Goal: Information Seeking & Learning: Learn about a topic

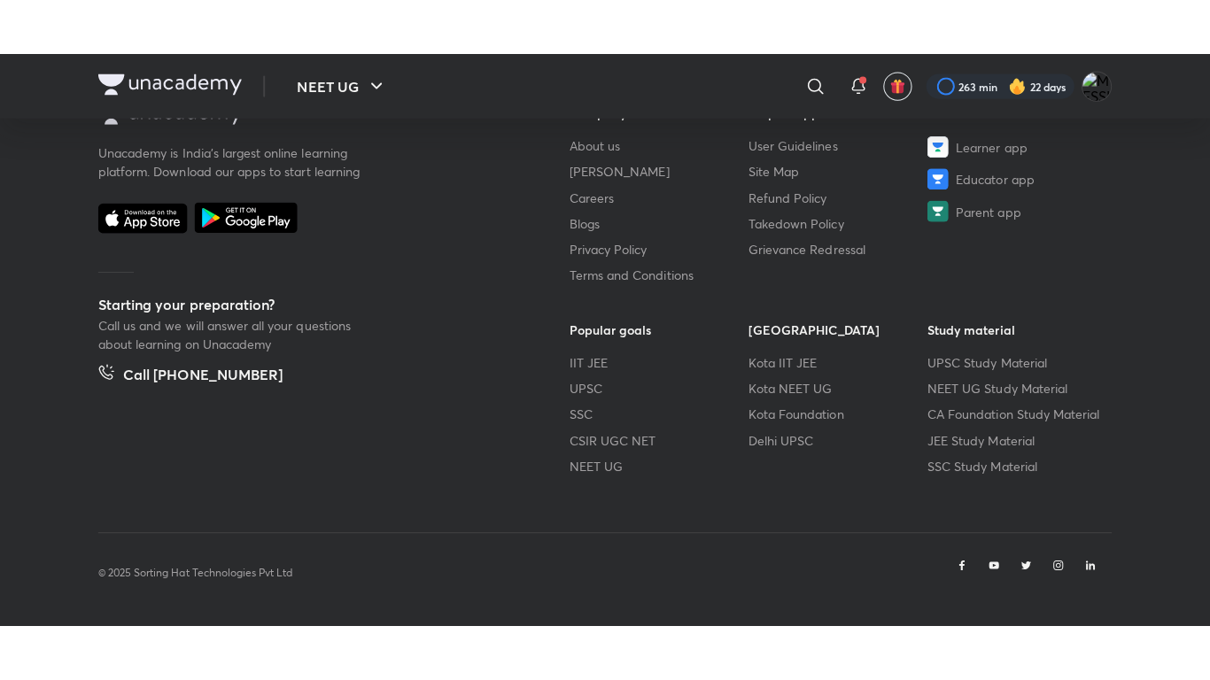
scroll to position [1002, 0]
